Goal: Check status

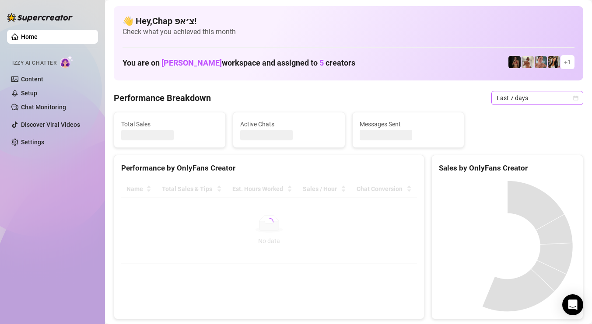
click at [529, 99] on span "Last 7 days" at bounding box center [537, 97] width 81 height 13
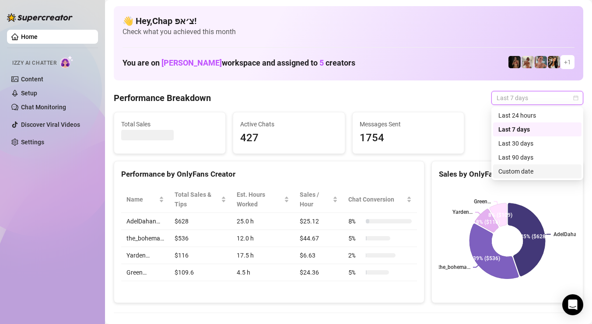
click at [536, 169] on div "Custom date" at bounding box center [537, 172] width 78 height 10
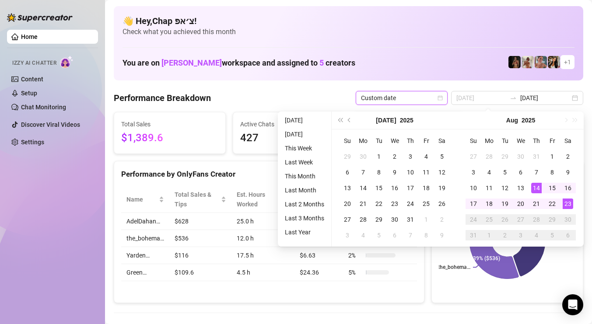
type input "[DATE]"
click at [568, 206] on div "23" at bounding box center [568, 204] width 11 height 11
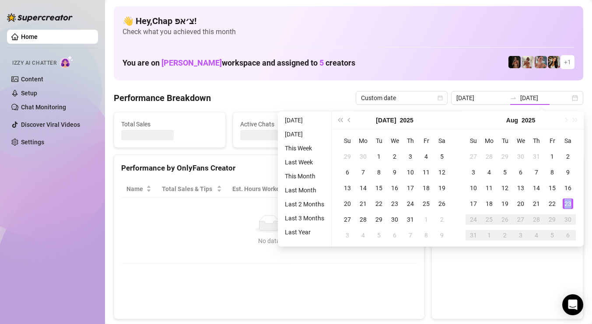
type input "[DATE]"
